Goal: Complete application form: Complete application form

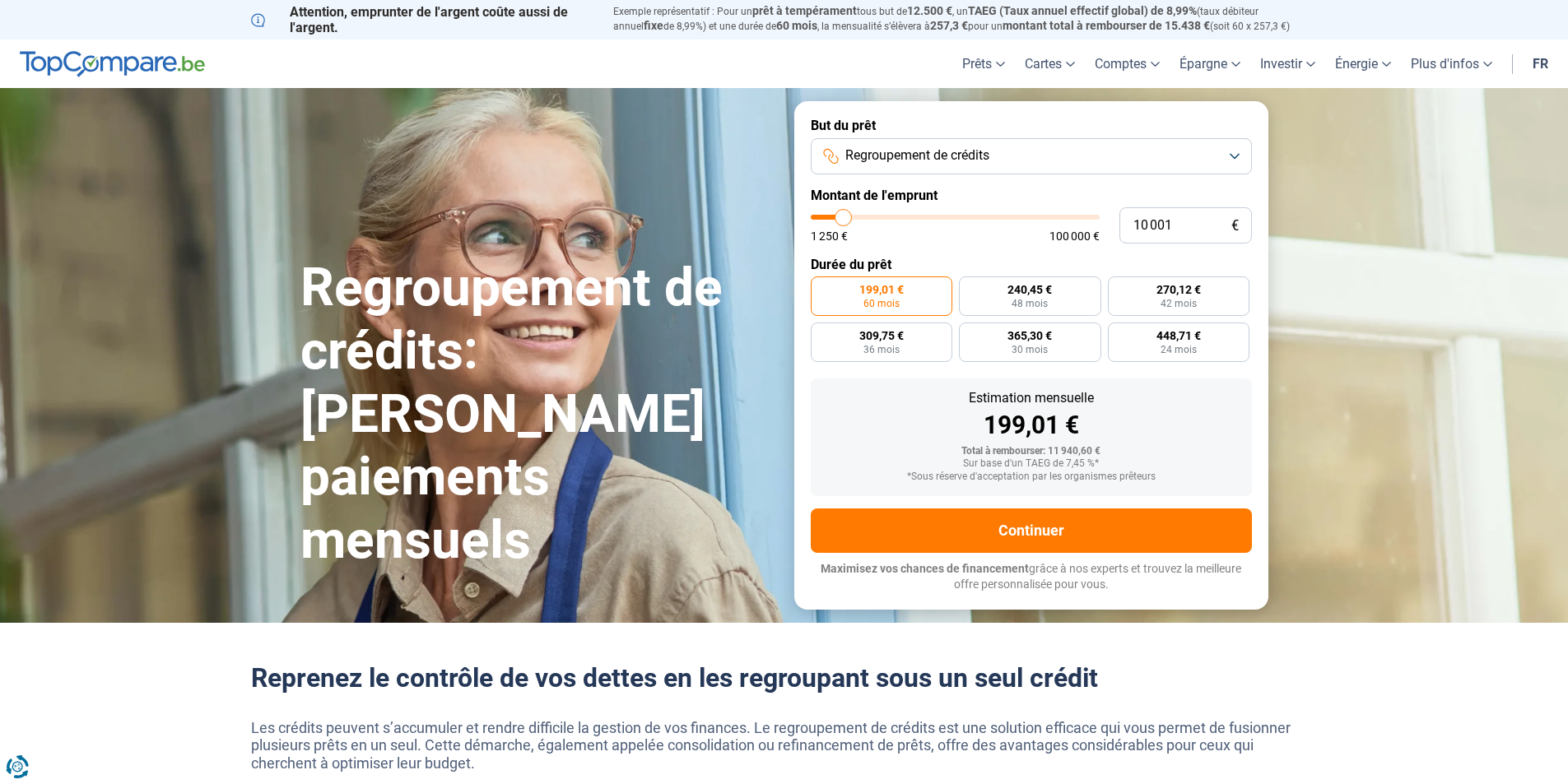
type input "11 500"
type input "11500"
type input "11 750"
type input "11750"
type input "12 000"
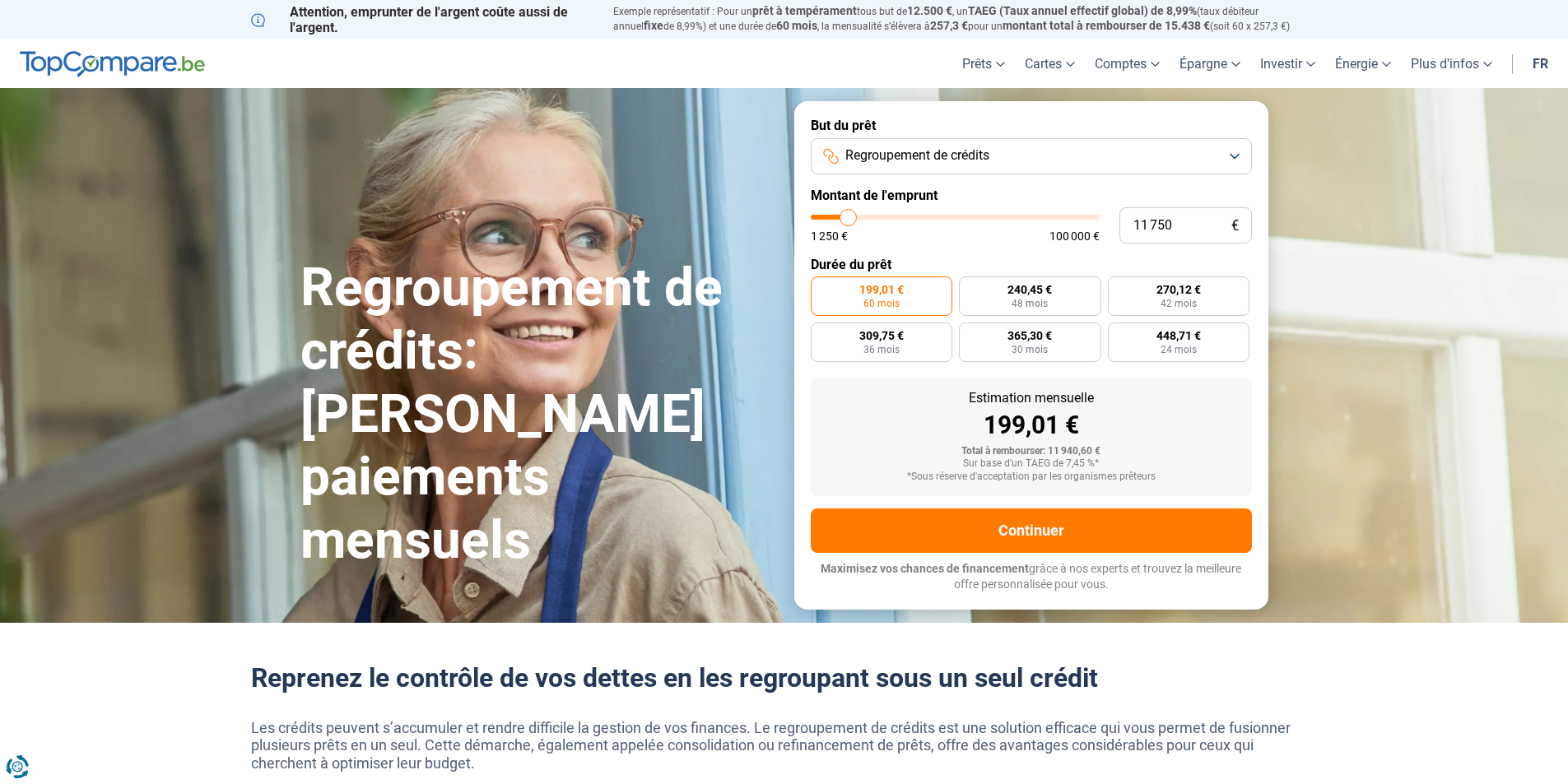
type input "12000"
type input "12 500"
type input "12500"
type input "13 000"
type input "13000"
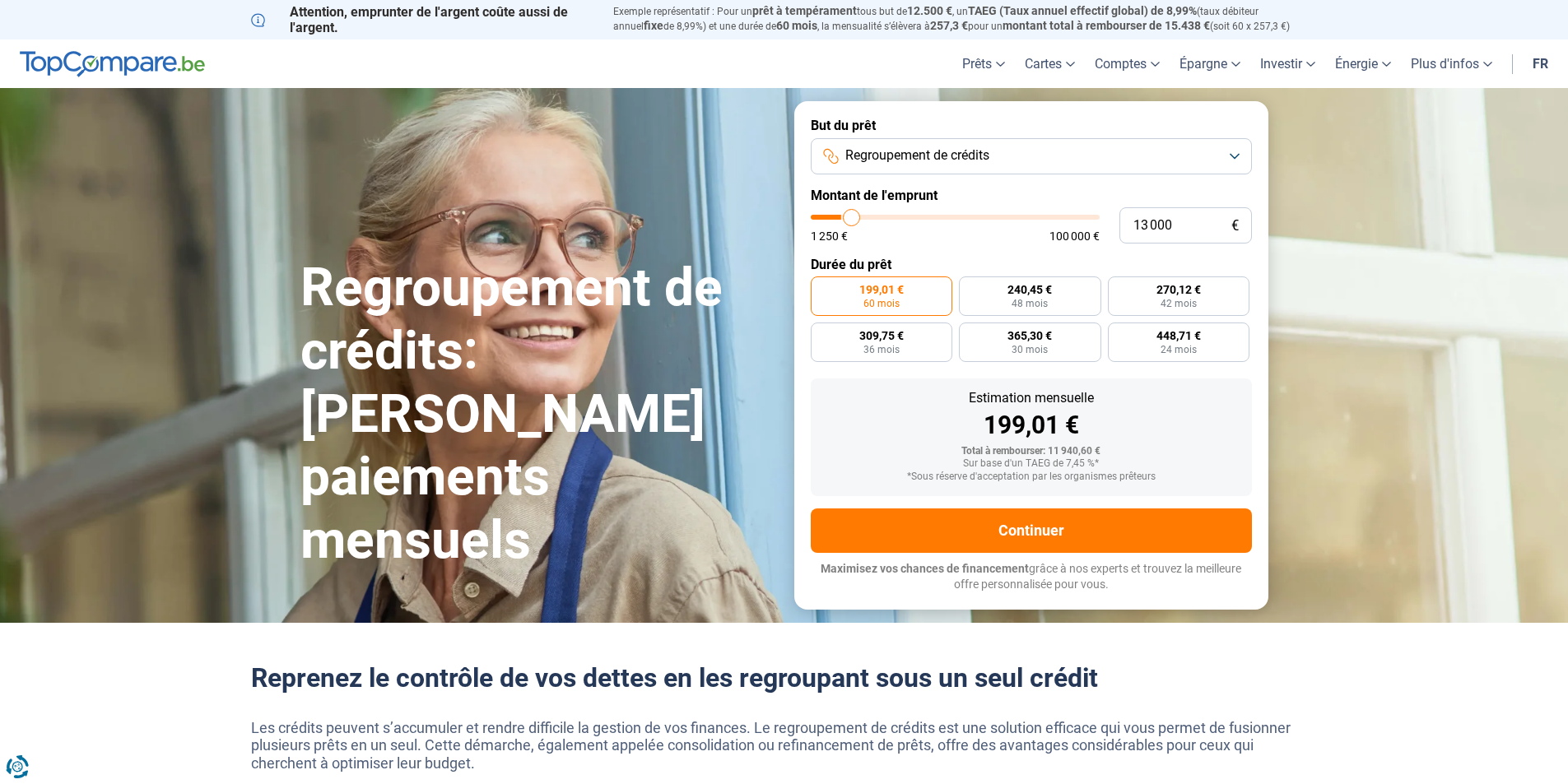
type input "14 000"
type input "14000"
type input "14 750"
type input "14750"
type input "15 000"
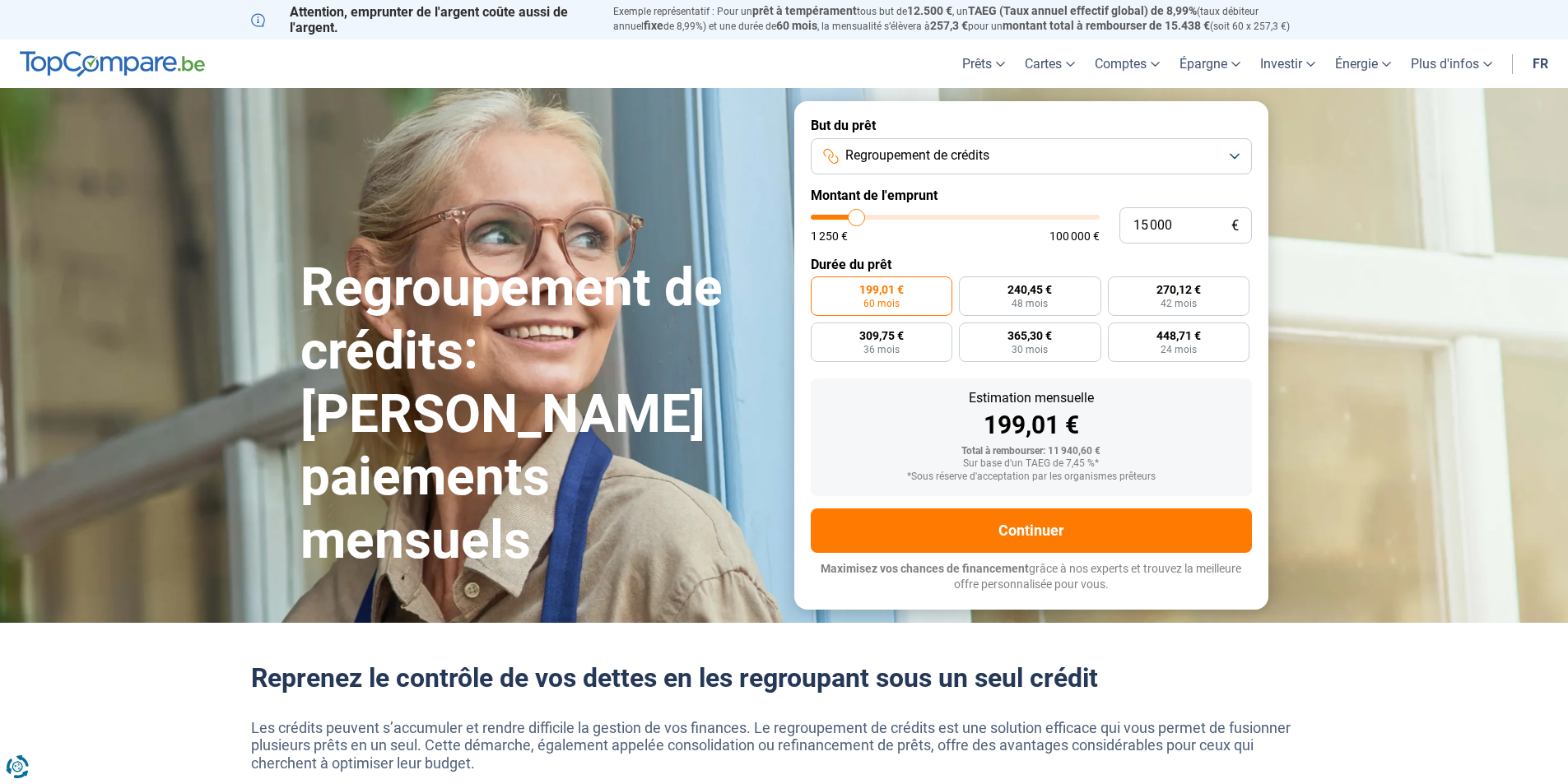
type input "15000"
type input "15 750"
type input "15750"
type input "16 000"
type input "16000"
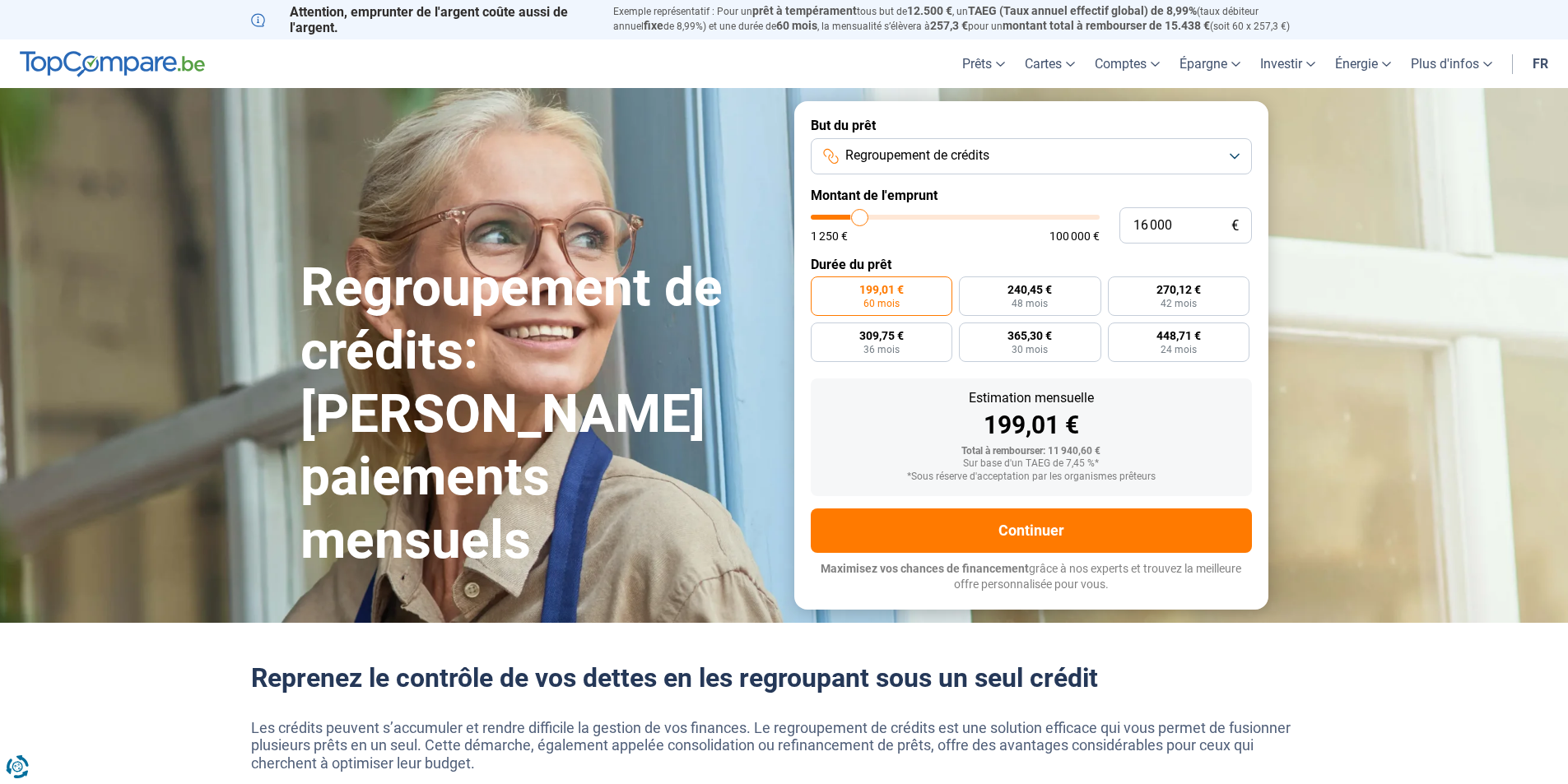
type input "16 250"
type input "16250"
type input "16 500"
type input "16500"
type input "18 000"
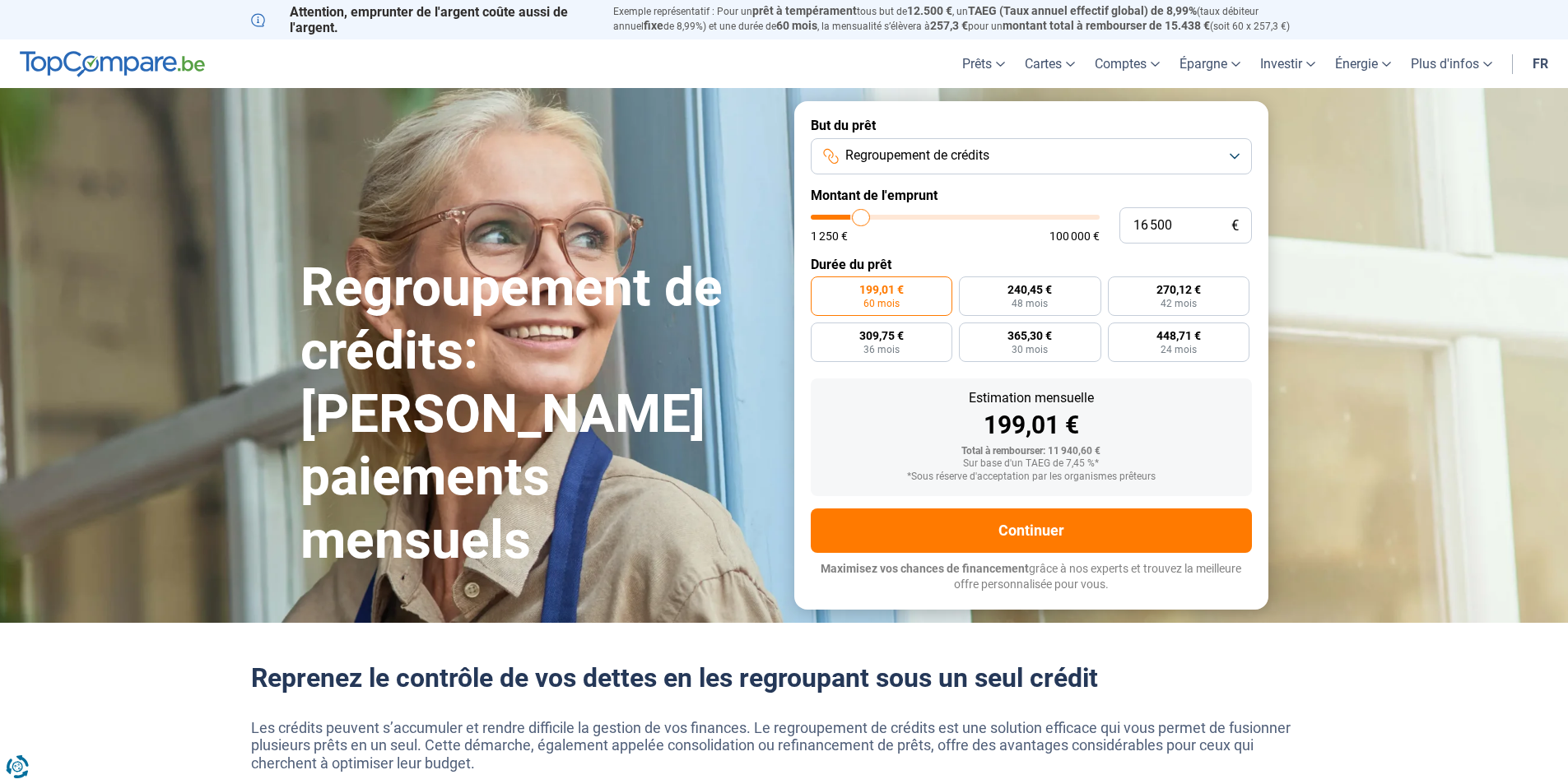
type input "18000"
type input "18 500"
type input "18500"
type input "19 750"
type input "19750"
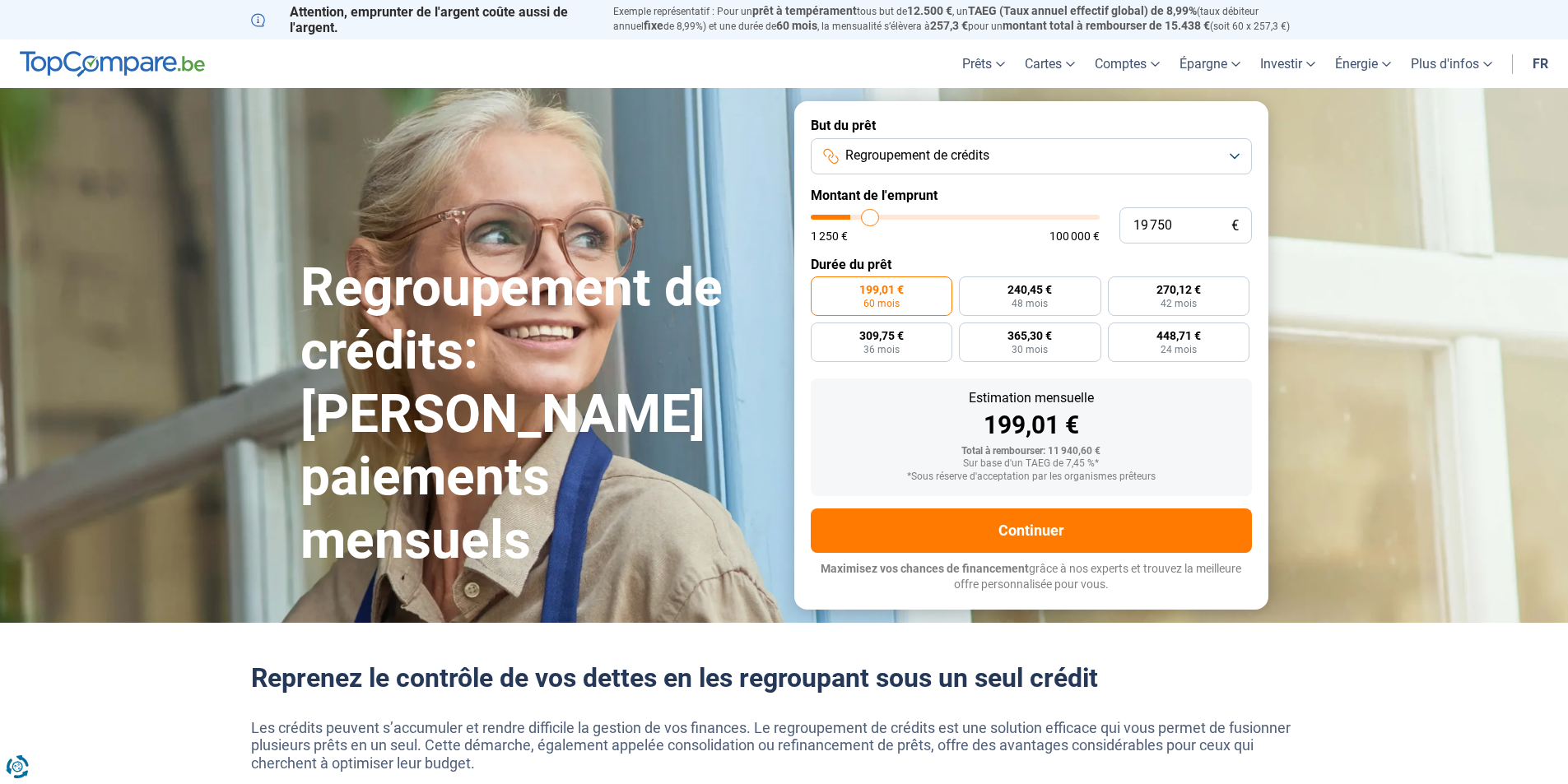
type input "20 000"
type input "20000"
type input "20 500"
type input "20500"
type input "20 750"
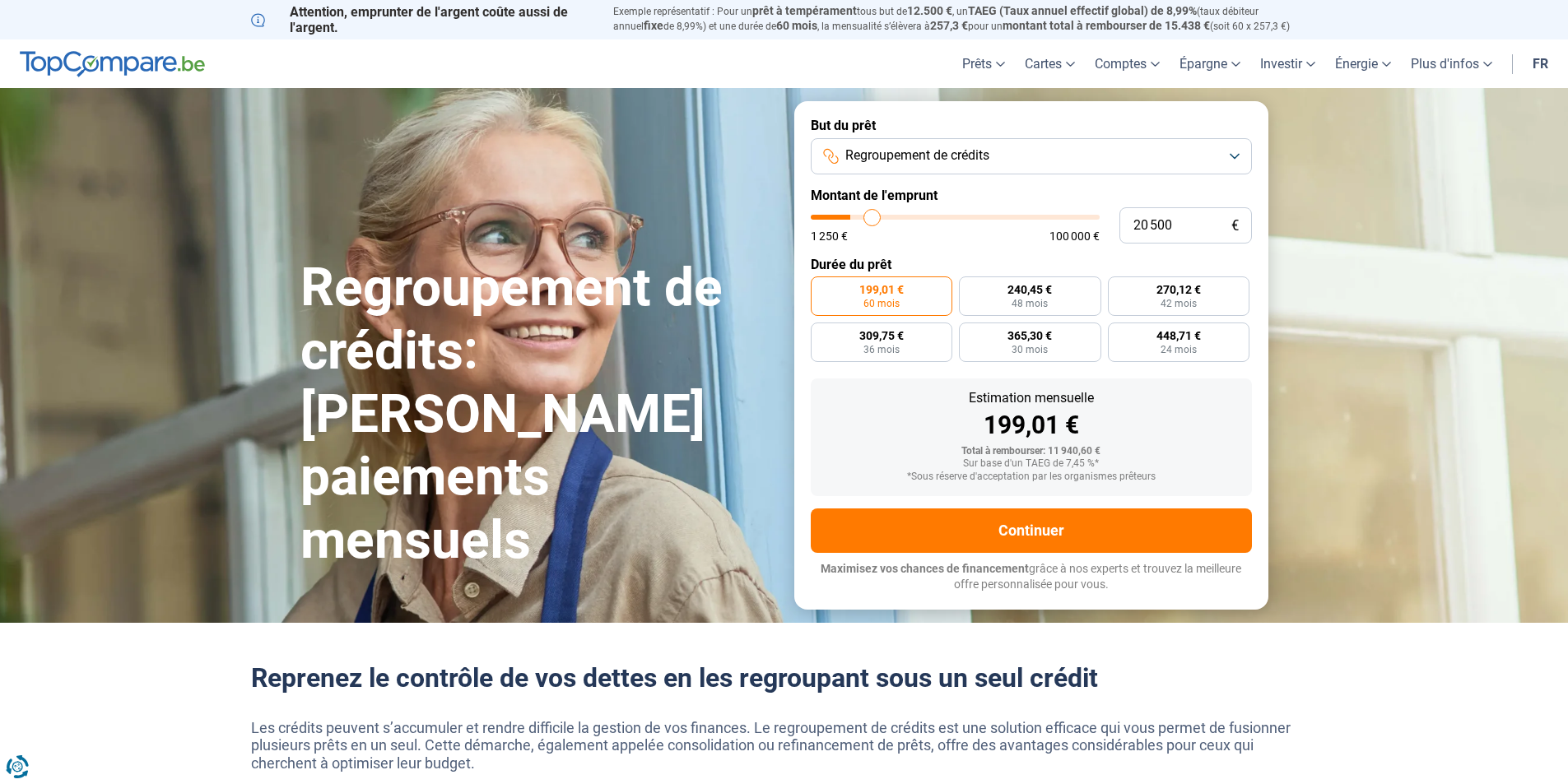
type input "20750"
type input "21 250"
type input "21250"
type input "21 750"
type input "21750"
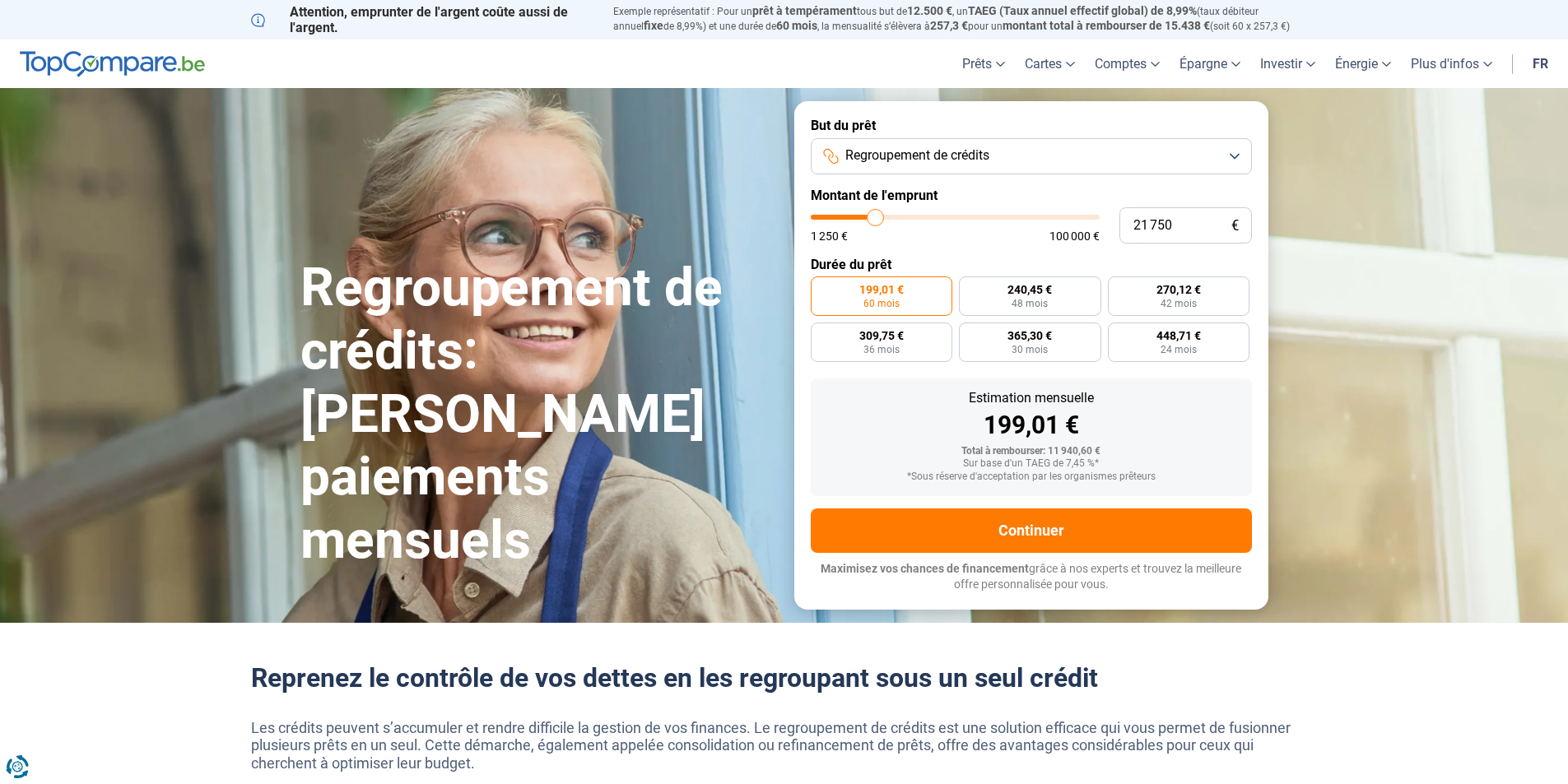
type input "22 750"
type input "22750"
type input "23 250"
type input "23250"
type input "24 250"
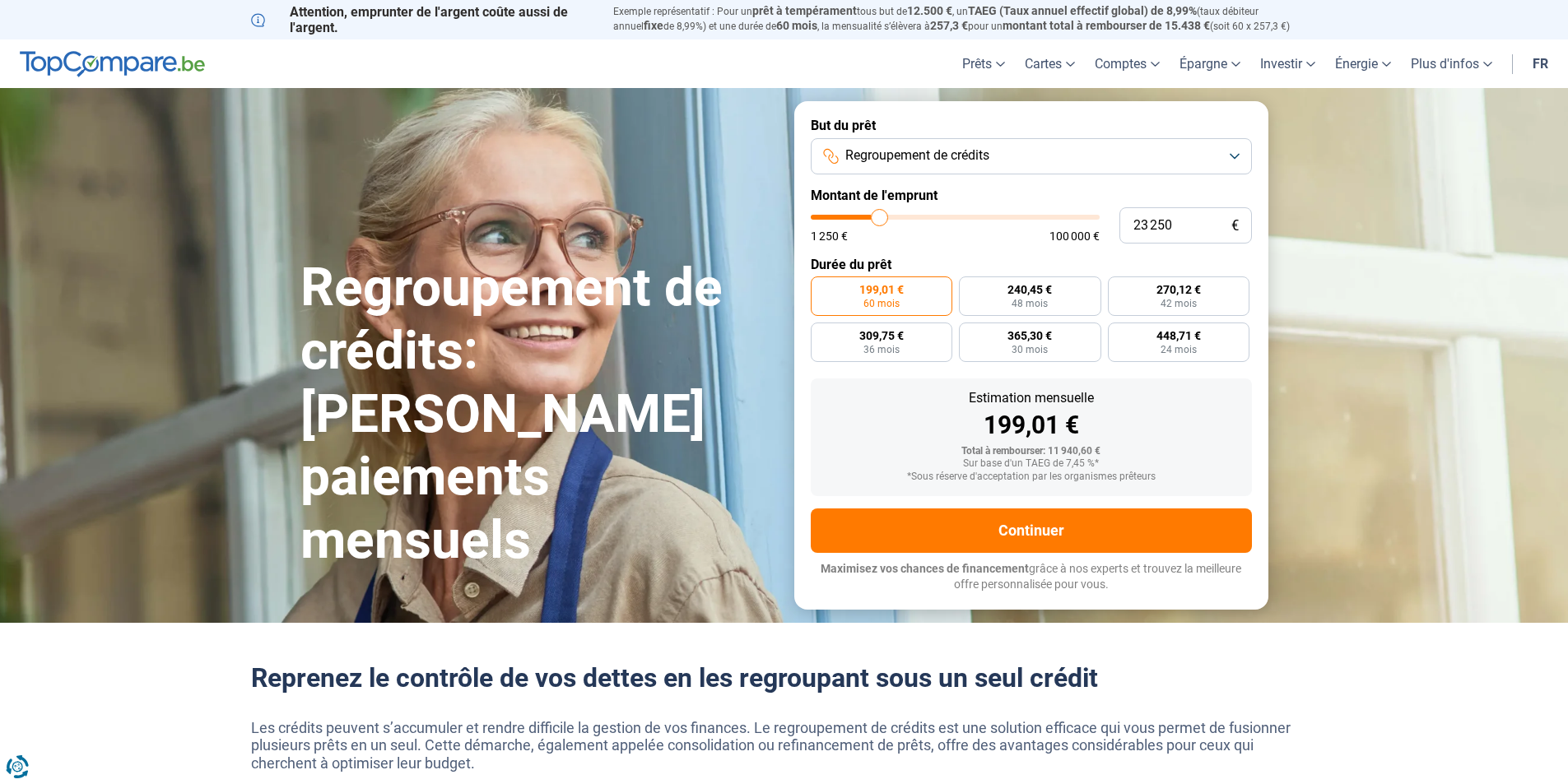
type input "24250"
type input "24 500"
type input "24500"
type input "25 000"
type input "25000"
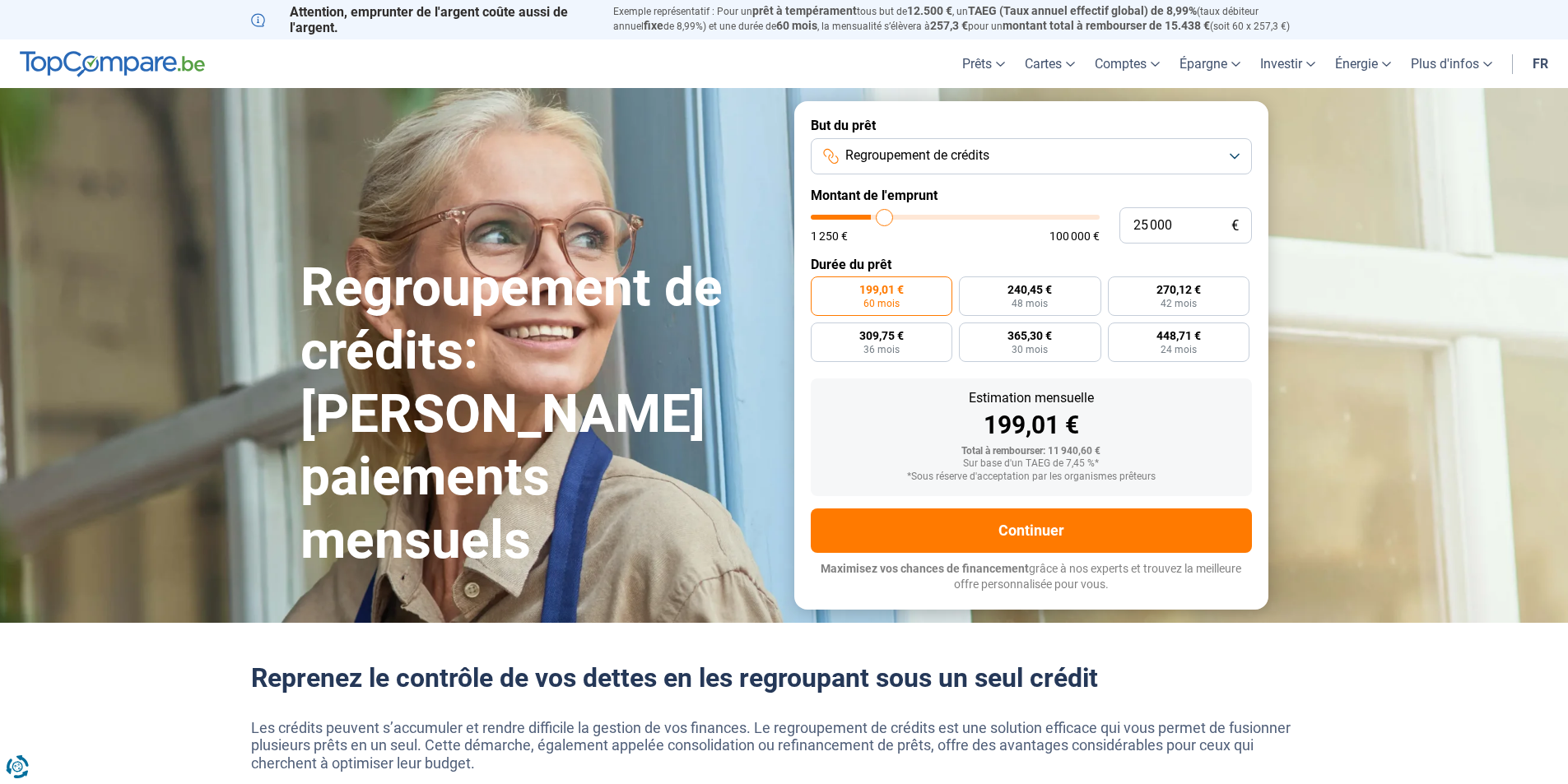
type input "25 250"
type input "25250"
type input "26 250"
type input "26250"
type input "26 500"
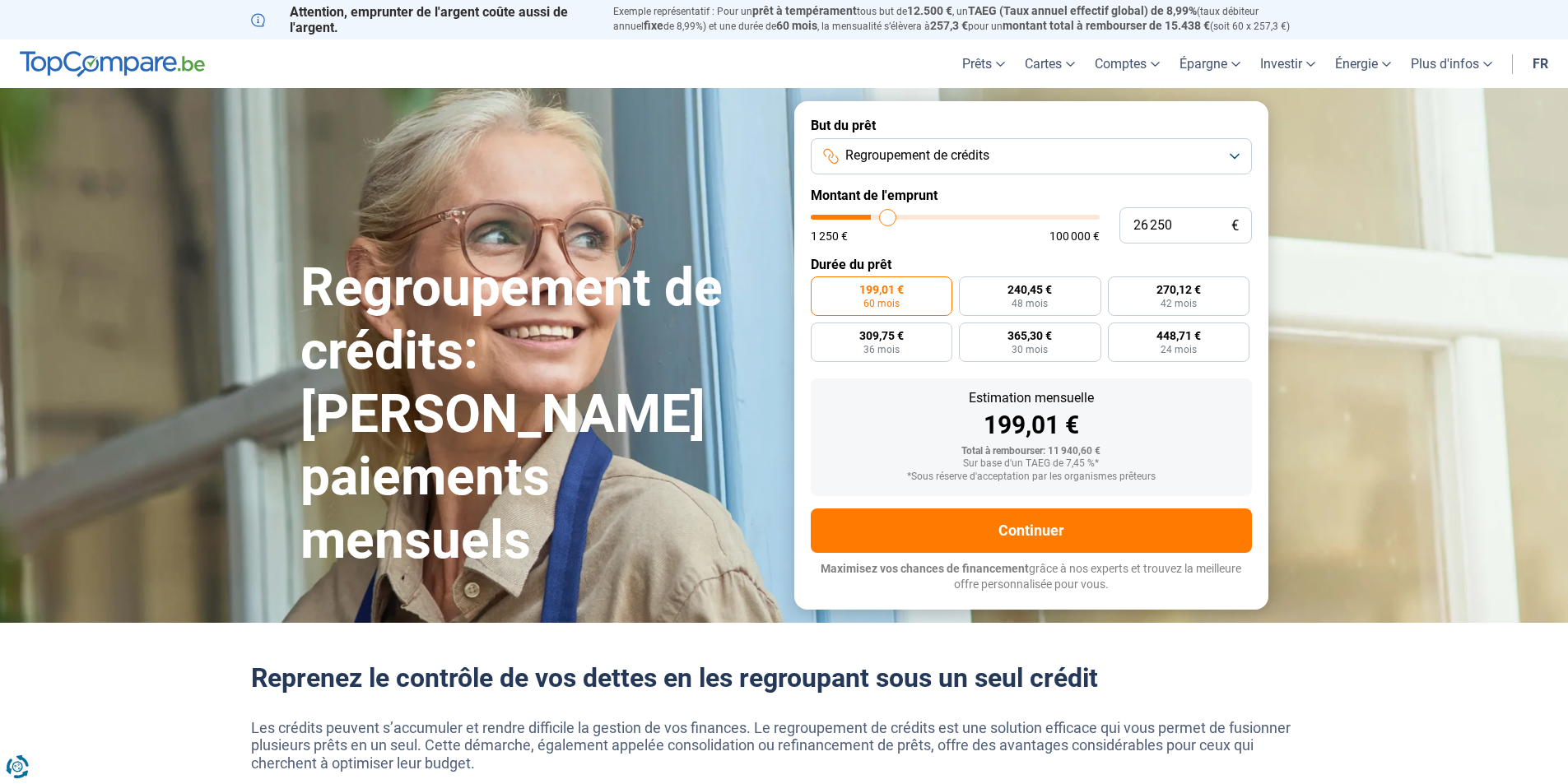
type input "26500"
type input "27 250"
type input "27250"
type input "27 500"
drag, startPoint x: 848, startPoint y: 218, endPoint x: 892, endPoint y: 219, distance: 44.0
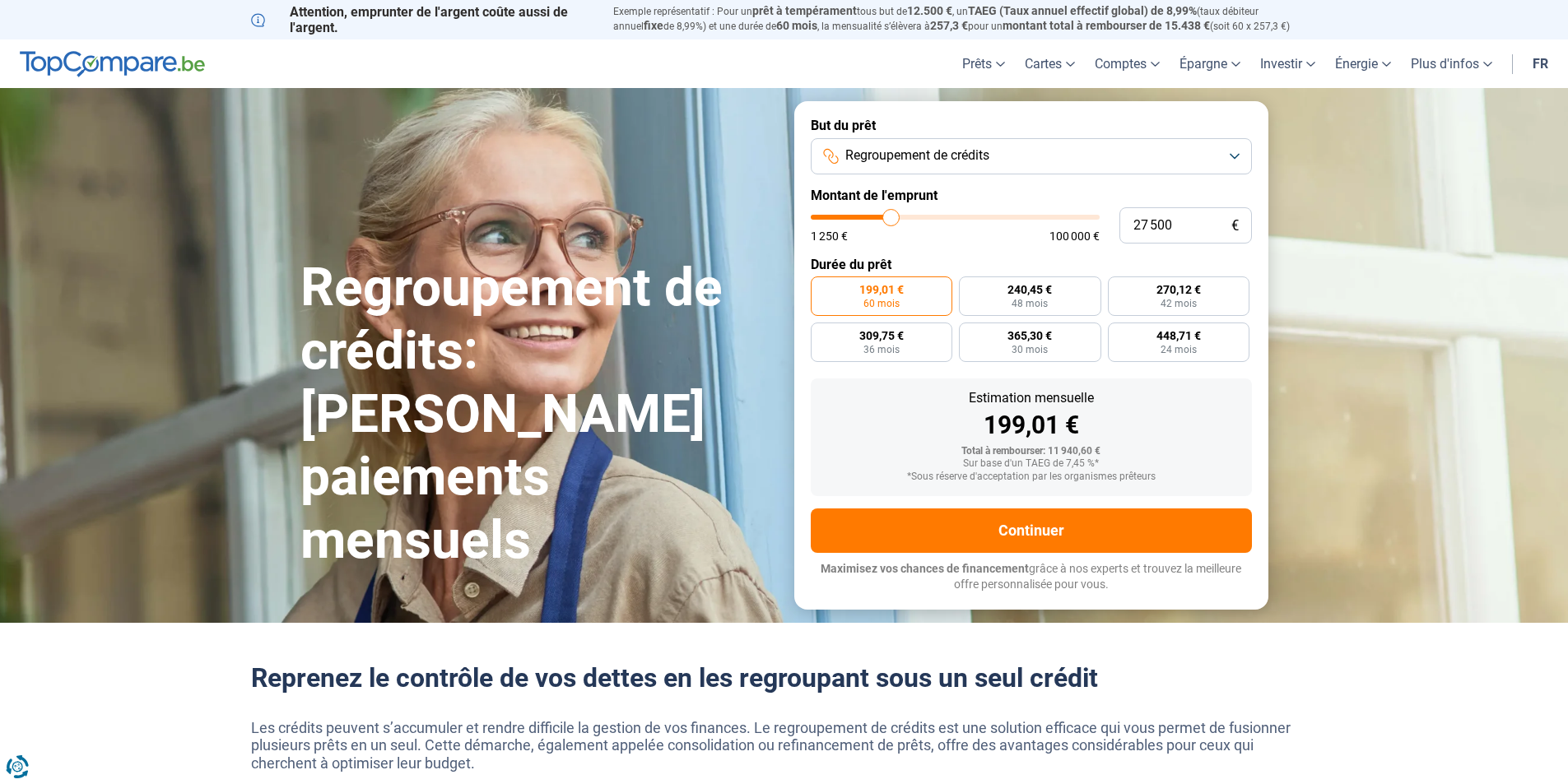
type input "27500"
click at [892, 219] on input "range" at bounding box center [955, 217] width 289 height 5
radio input "false"
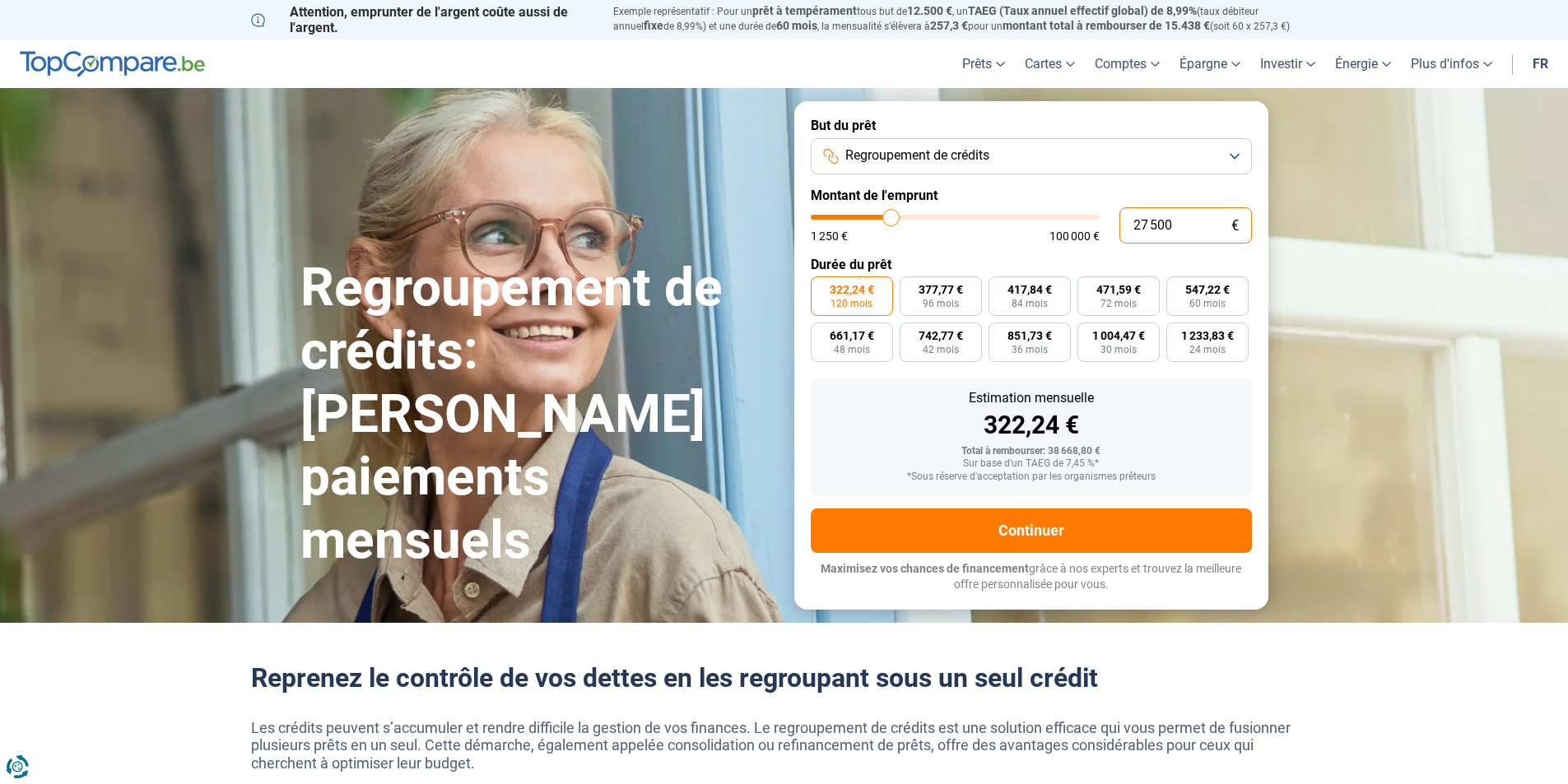
drag, startPoint x: 1194, startPoint y: 226, endPoint x: 1091, endPoint y: 226, distance: 103.0
click at [1091, 226] on div "27 500 € 1 250 € 100 000 €" at bounding box center [1032, 225] width 442 height 36
type input "6"
type input "1250"
type input "60"
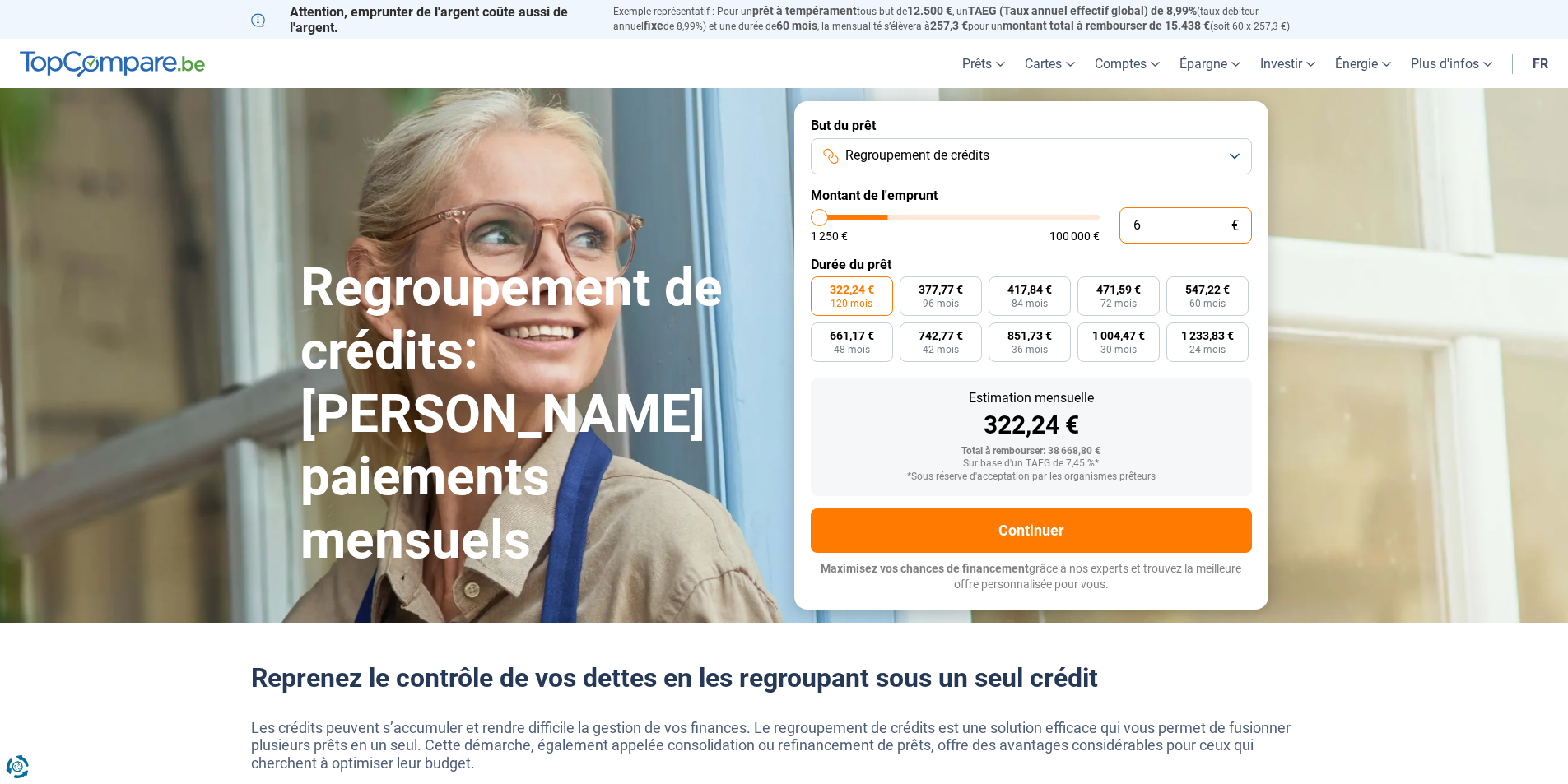
type input "1250"
type input "600"
type input "1250"
type input "6 000"
type input "6000"
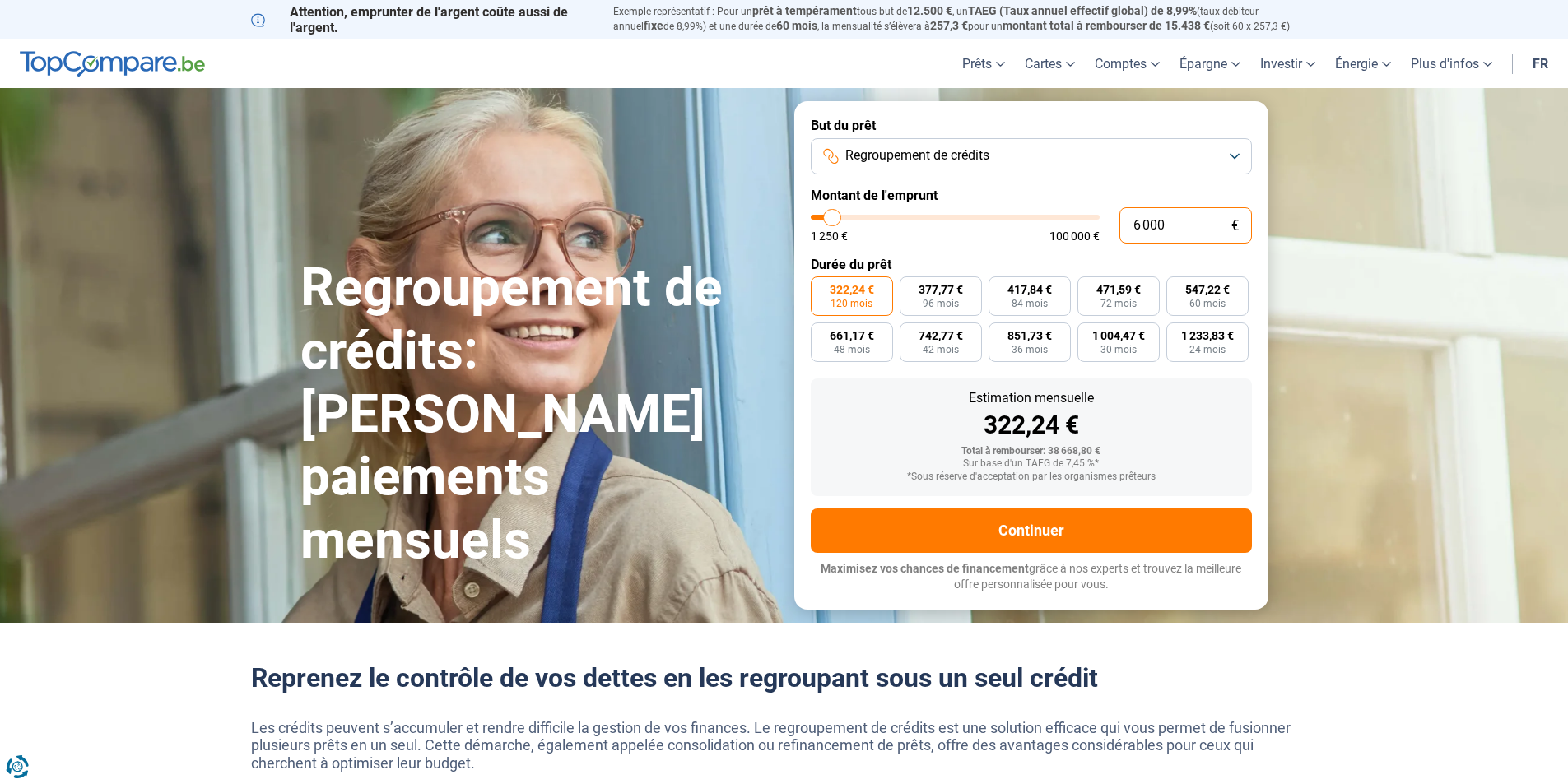
type input "60 000"
type input "60000"
type input "60 000"
click at [1076, 163] on button "Regroupement de crédits" at bounding box center [1032, 156] width 442 height 36
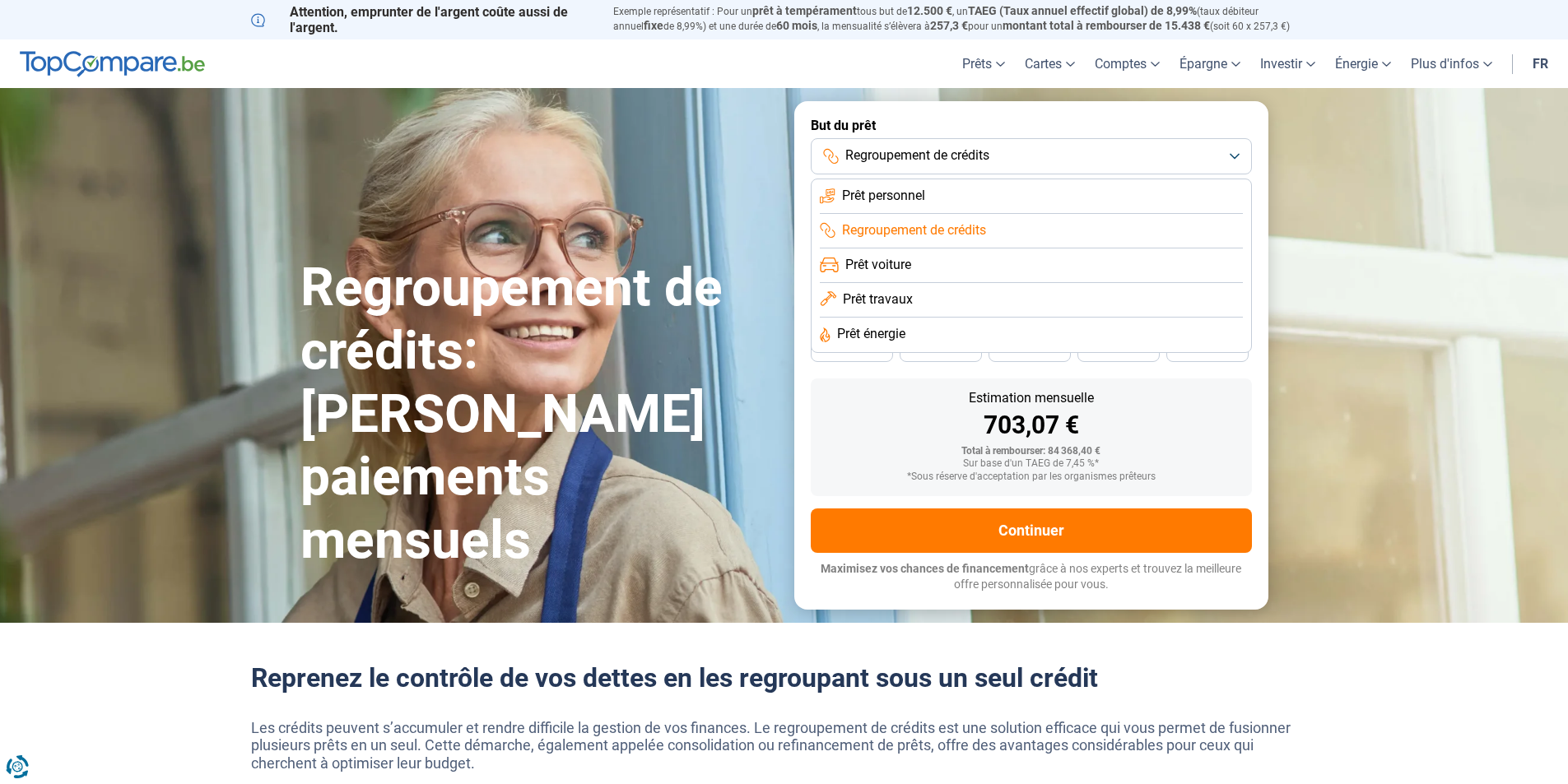
click at [998, 203] on li "Prêt personnel" at bounding box center [1031, 196] width 423 height 35
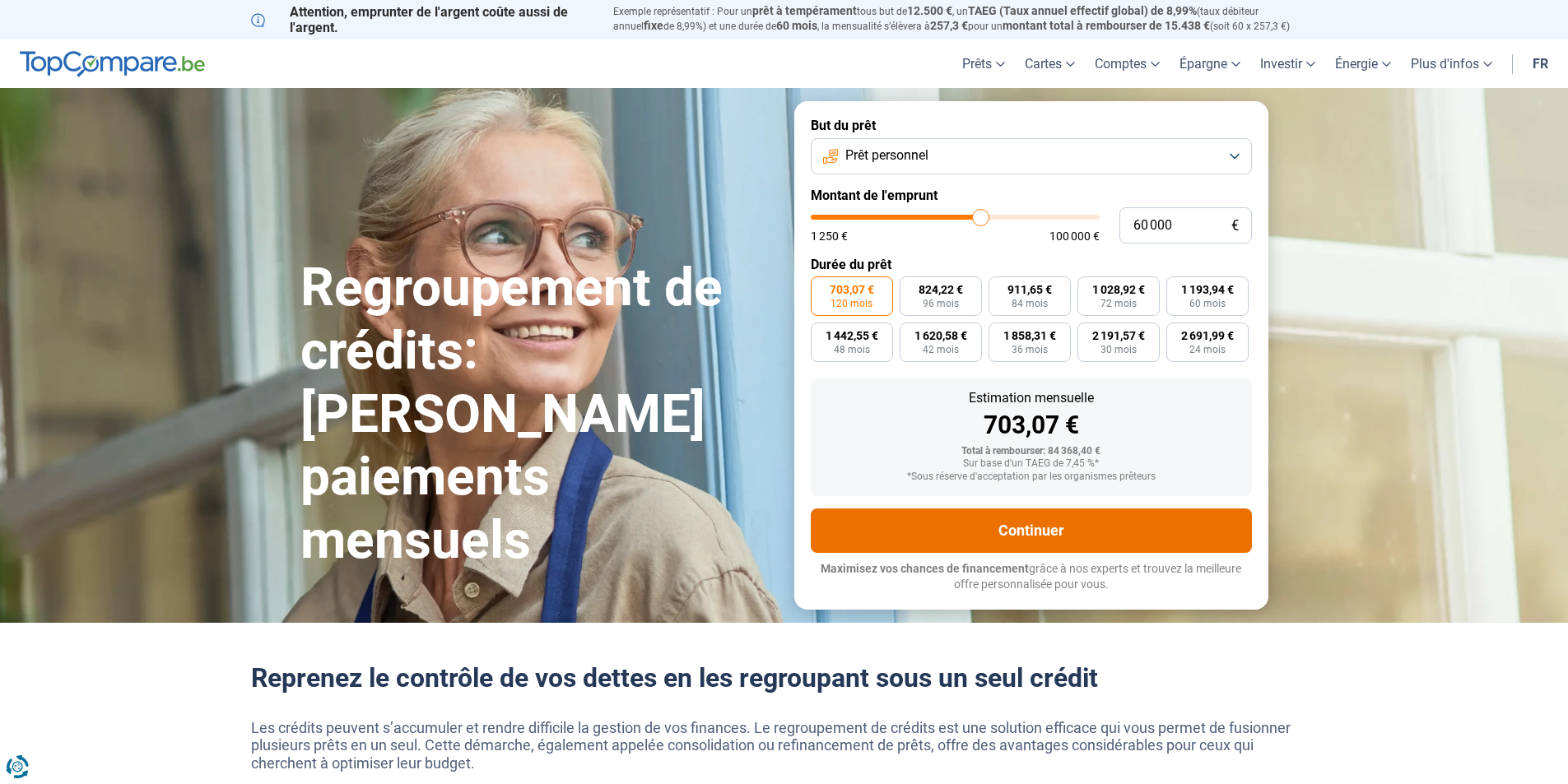
click at [1096, 527] on button "Continuer" at bounding box center [1032, 531] width 442 height 45
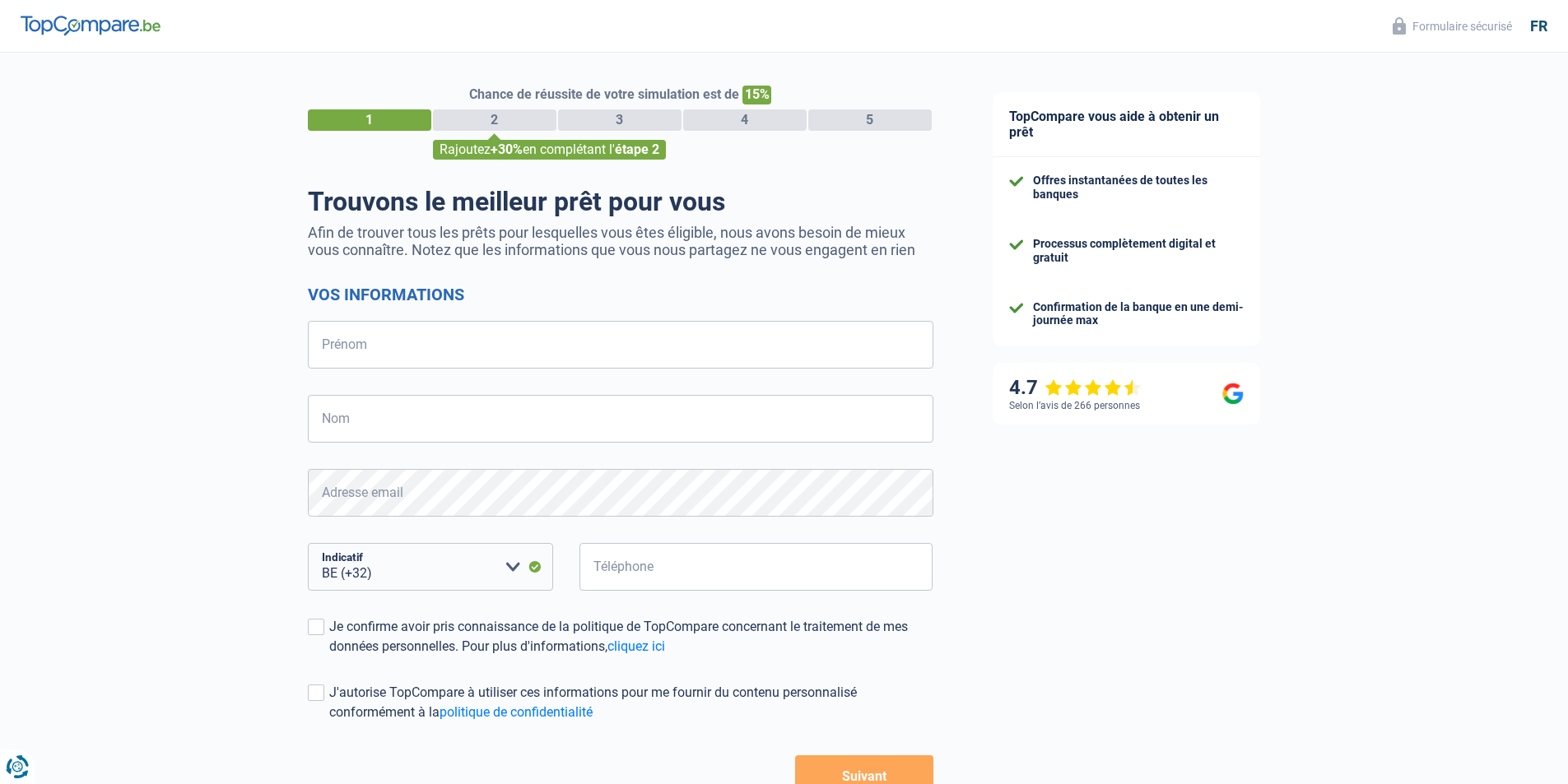
select select "32"
